Goal: Find contact information: Find contact information

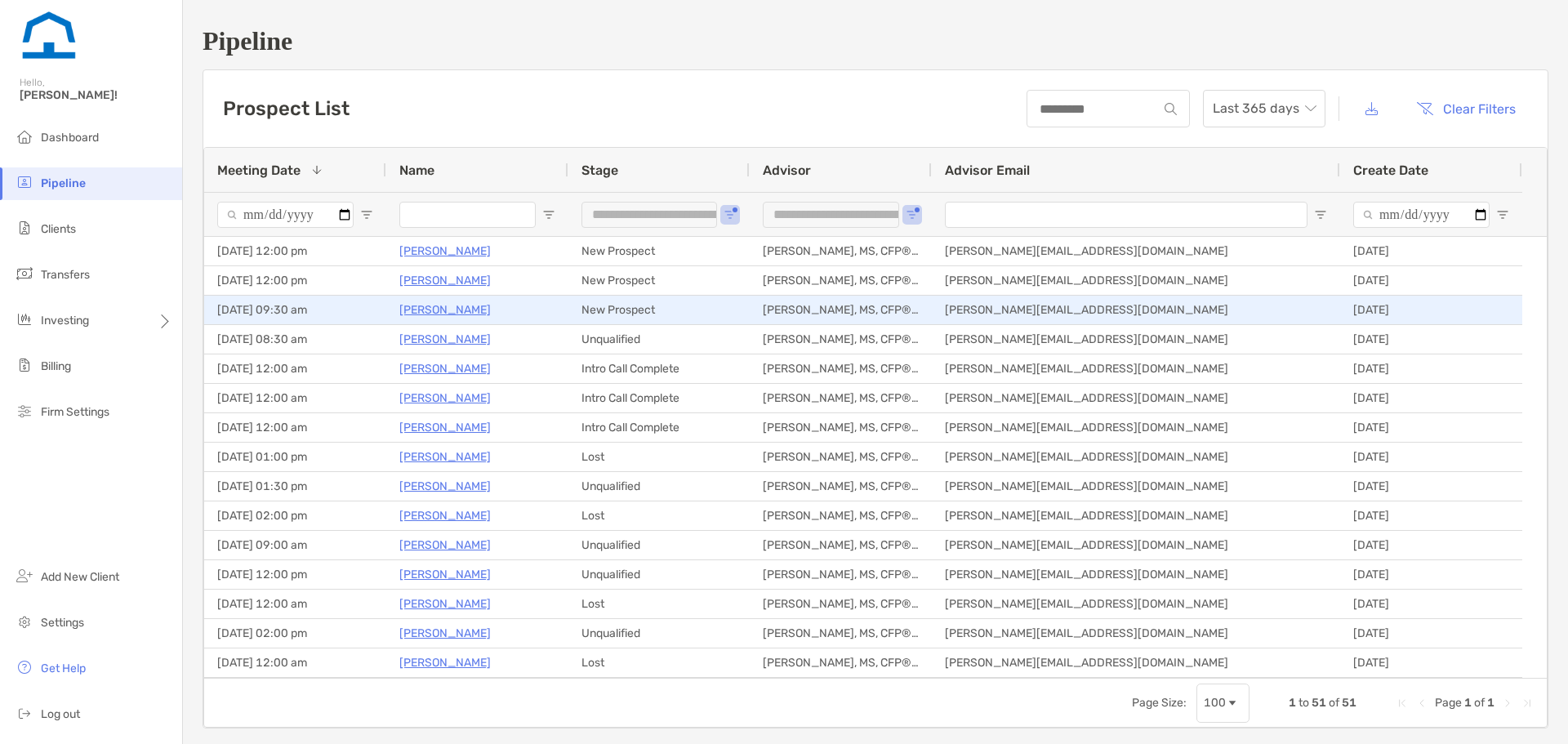
click at [447, 313] on p "[PERSON_NAME]" at bounding box center [445, 309] width 91 height 21
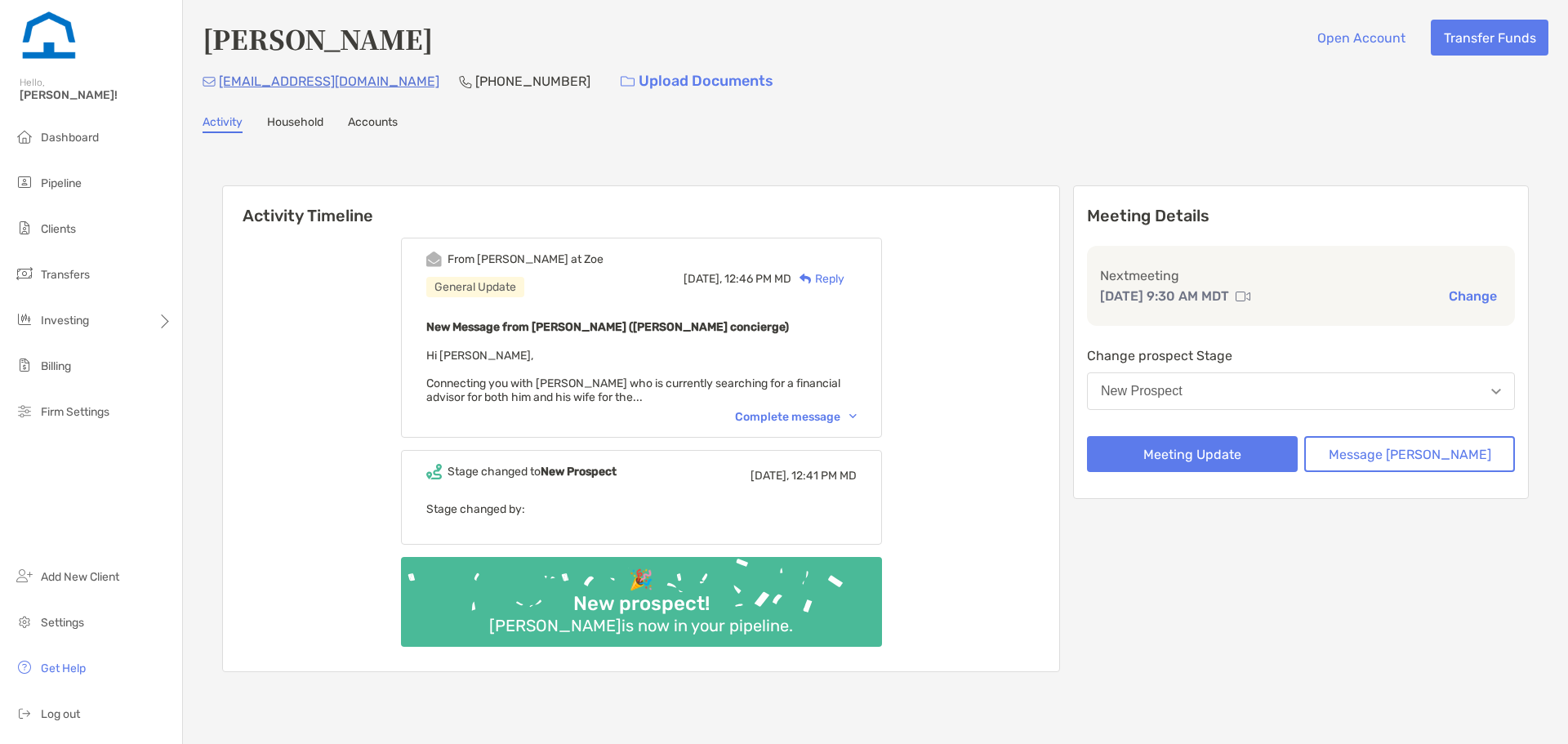
click at [783, 409] on div "From [PERSON_NAME] at [PERSON_NAME] General Update [DATE], 12:46 PM MD Reply Ne…" at bounding box center [641, 338] width 481 height 200
click at [797, 416] on div "Complete message" at bounding box center [796, 417] width 122 height 14
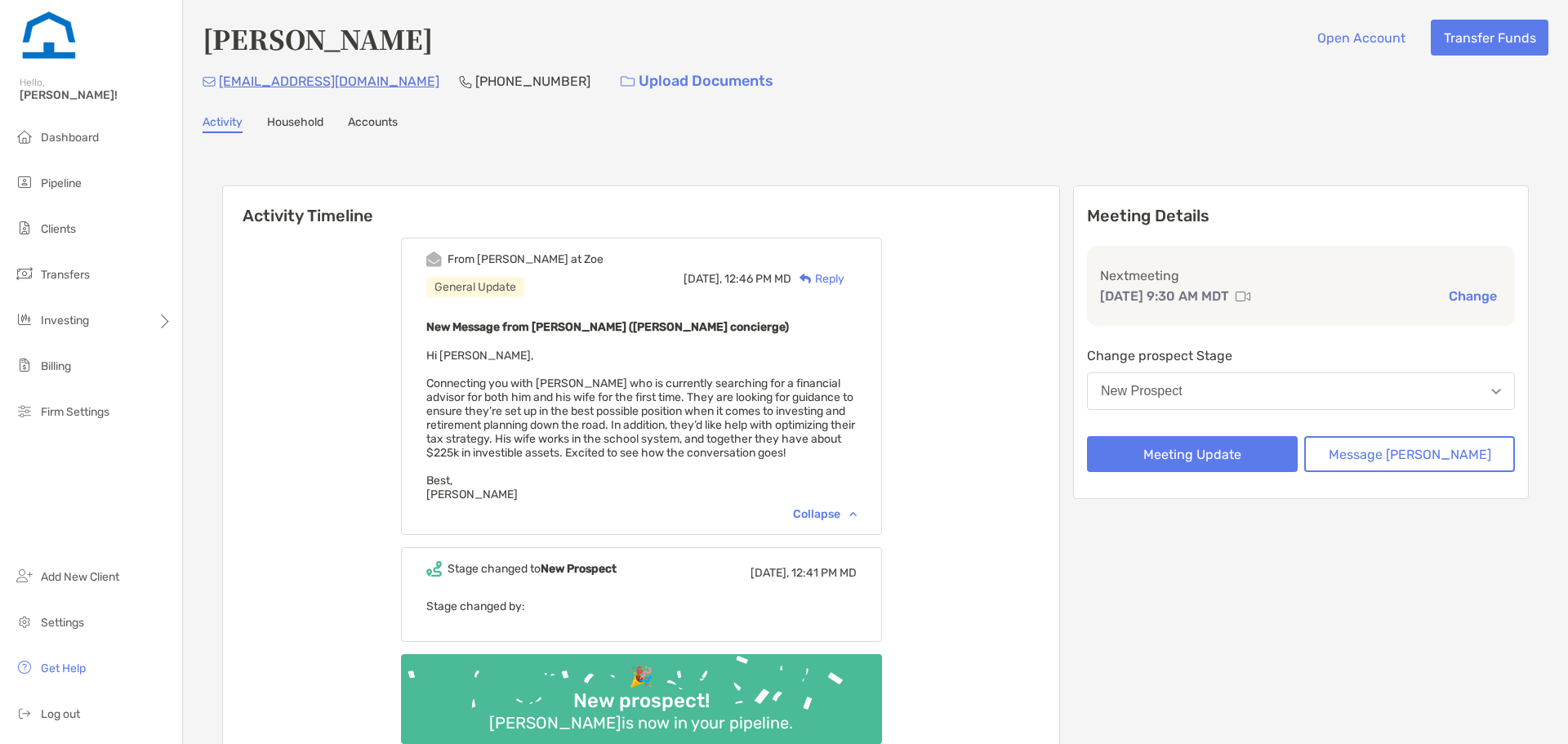
click at [295, 120] on link "Household" at bounding box center [295, 124] width 56 height 18
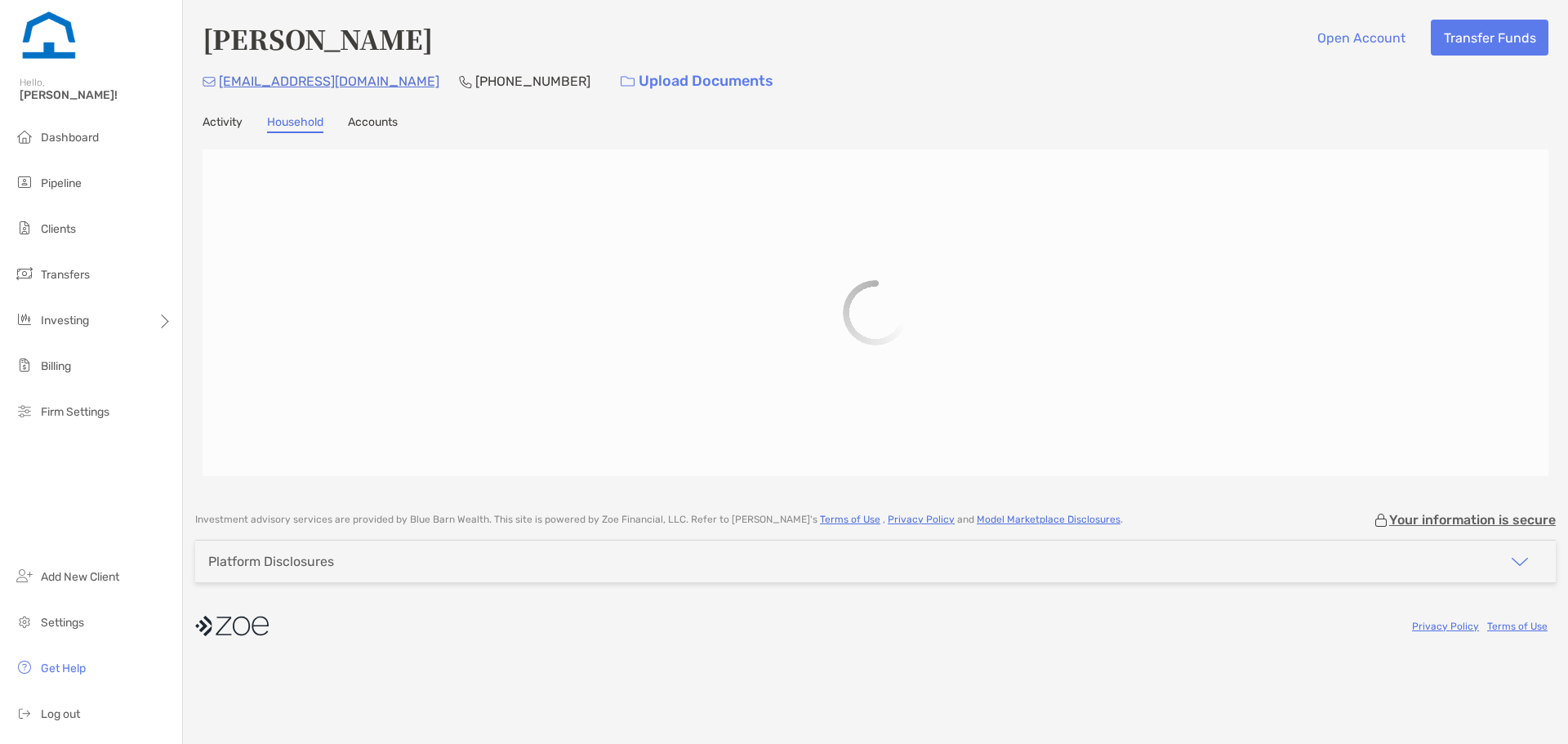
click at [212, 114] on div "Logan Paschke Open Account Transfer Funds clpaschke@gmail.com (303) 513-7972 Up…" at bounding box center [876, 247] width 1385 height 496
click at [214, 121] on link "Activity" at bounding box center [222, 124] width 40 height 18
click at [214, 121] on link "Activity" at bounding box center [222, 124] width 40 height 18
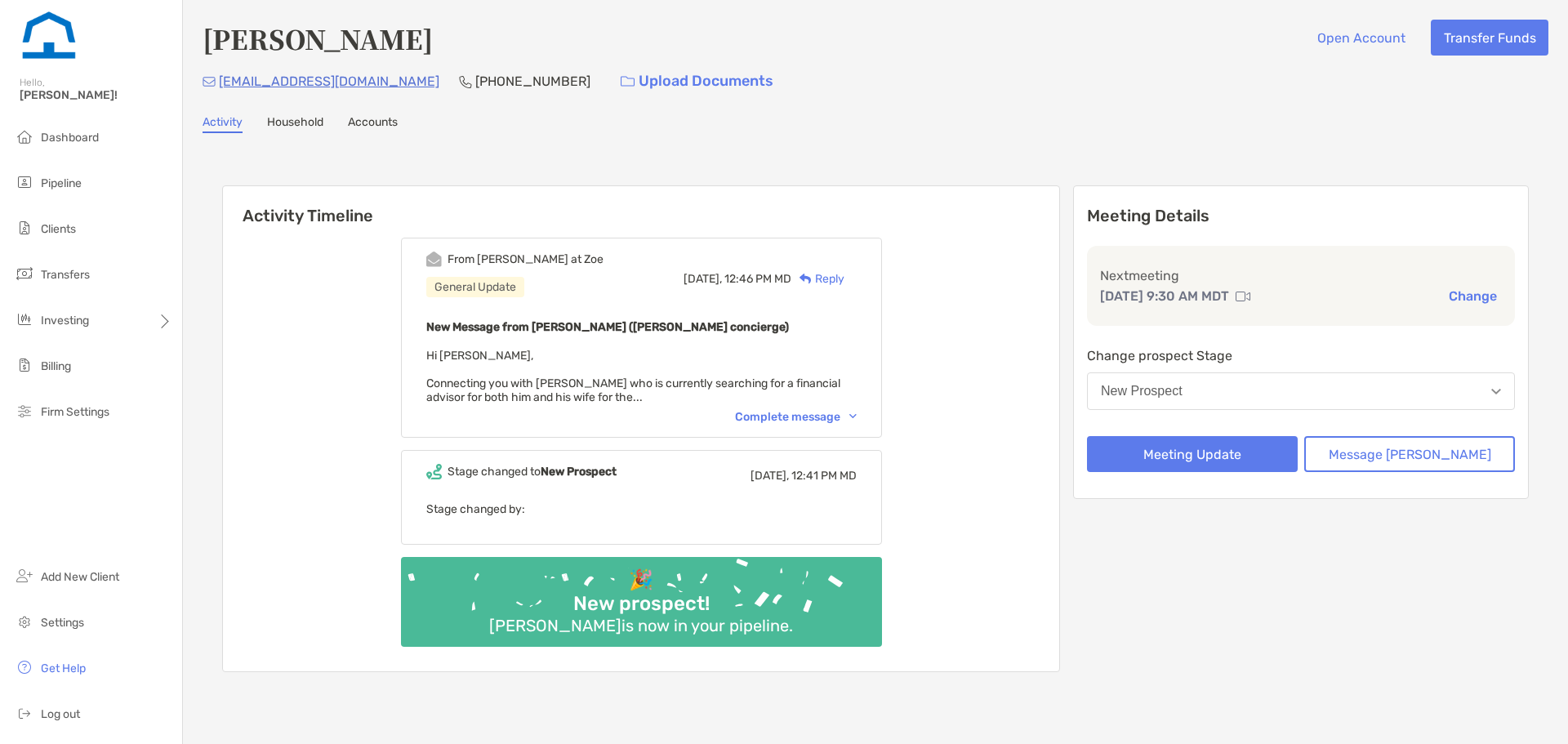
click at [876, 435] on div "From Brendan at Zoe General Update Today, 12:46 PM MD Reply New Message from Br…" at bounding box center [641, 338] width 481 height 200
click at [853, 423] on div "From Brendan at Zoe General Update Today, 12:46 PM MD Reply New Message from Br…" at bounding box center [641, 338] width 481 height 200
click at [853, 418] on div "Complete message" at bounding box center [796, 417] width 122 height 14
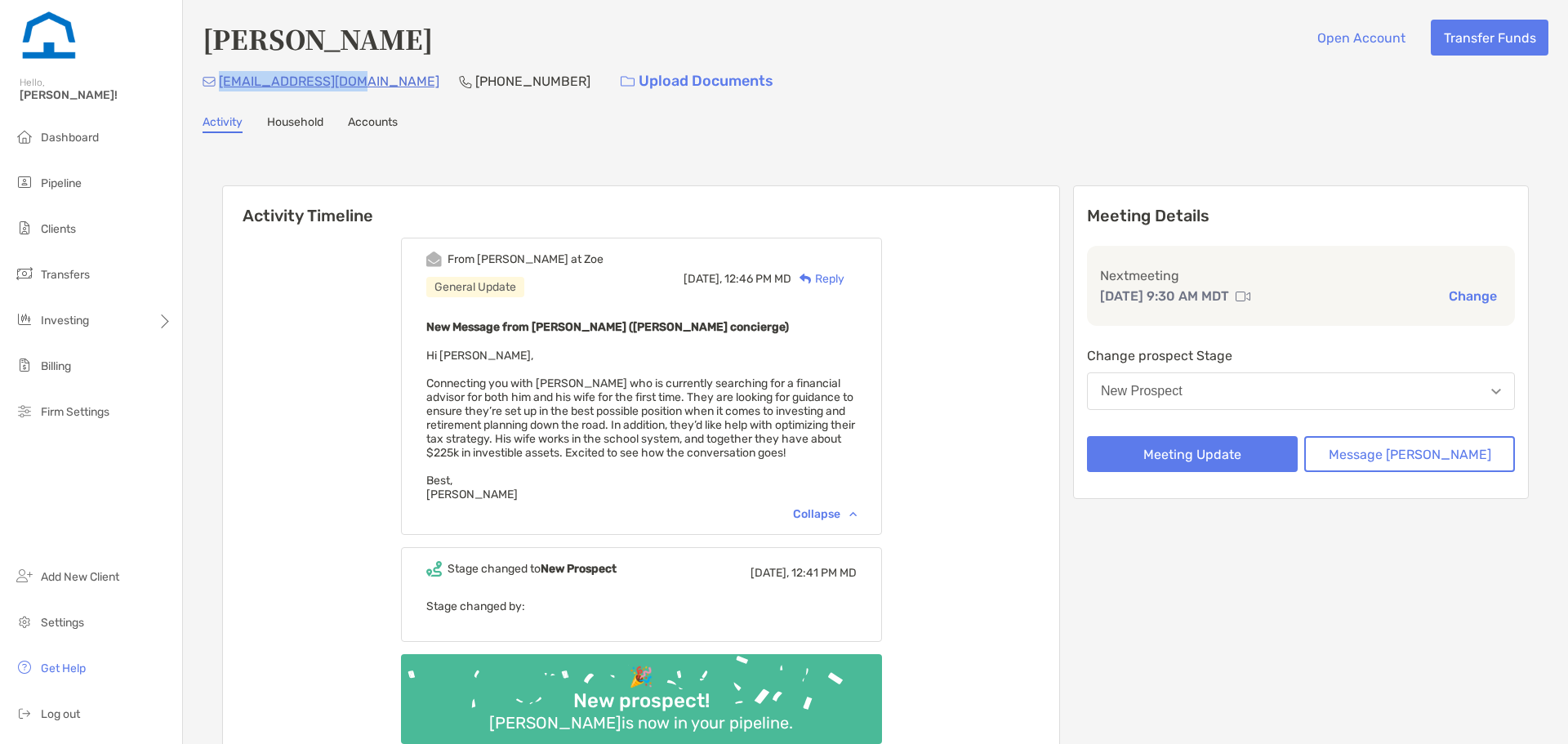
drag, startPoint x: 354, startPoint y: 86, endPoint x: 221, endPoint y: 89, distance: 133.0
click at [221, 89] on div "clpaschke@gmail.com (303) 513-7972 Upload Documents" at bounding box center [876, 80] width 1346 height 35
copy p "clpaschke@gmail.com"
